Goal: Task Accomplishment & Management: Manage account settings

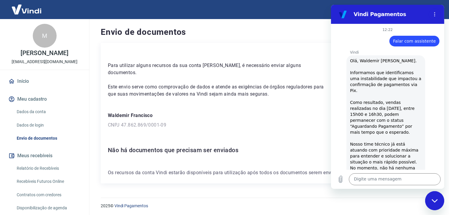
scroll to position [899, 0]
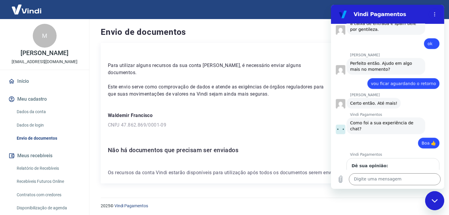
click at [432, 196] on div "Fechar janela de mensagens" at bounding box center [434, 200] width 18 height 18
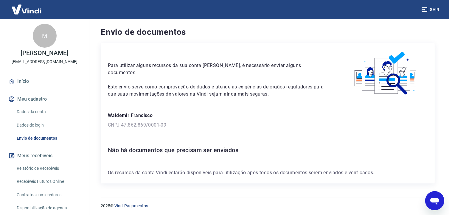
scroll to position [0, 0]
click at [430, 9] on button "Sair" at bounding box center [430, 9] width 21 height 11
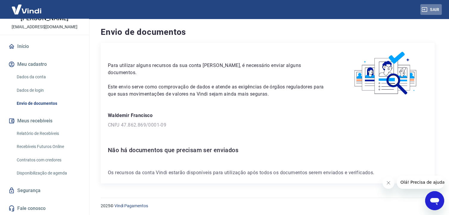
click at [431, 10] on button "Sair" at bounding box center [430, 9] width 21 height 11
